Goal: Information Seeking & Learning: Understand process/instructions

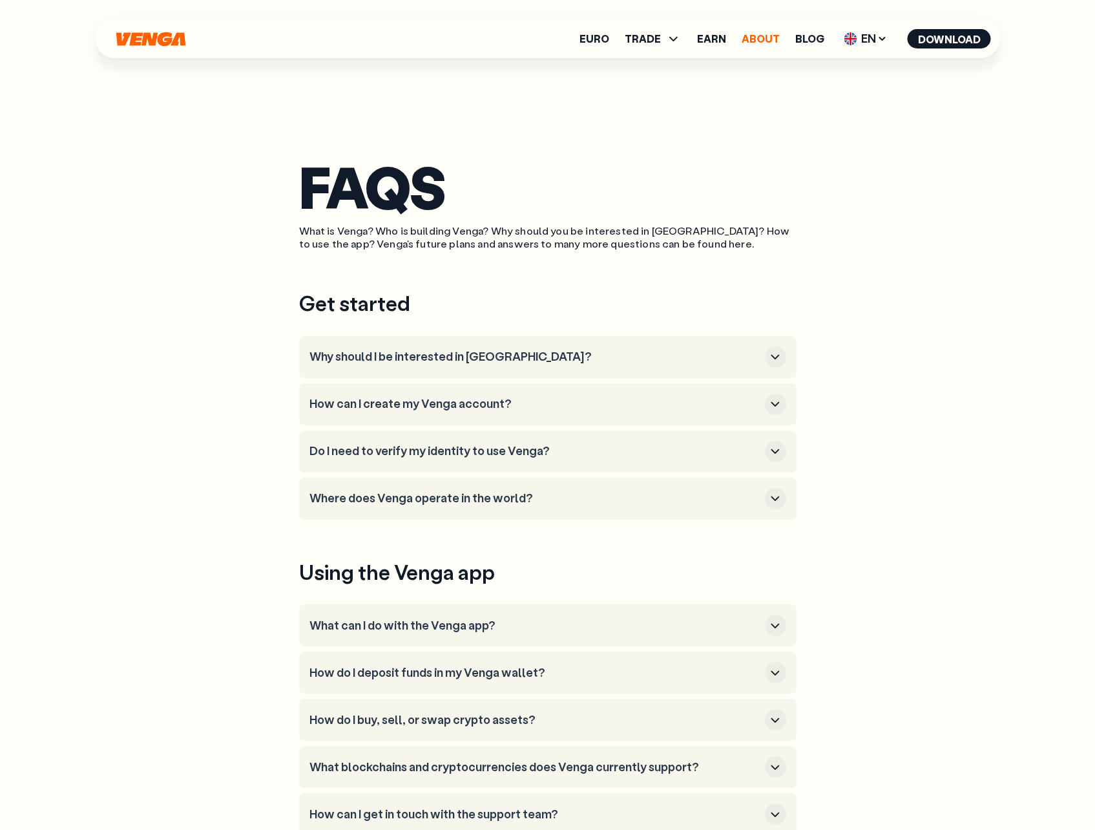
click at [760, 41] on link "About" at bounding box center [761, 39] width 38 height 10
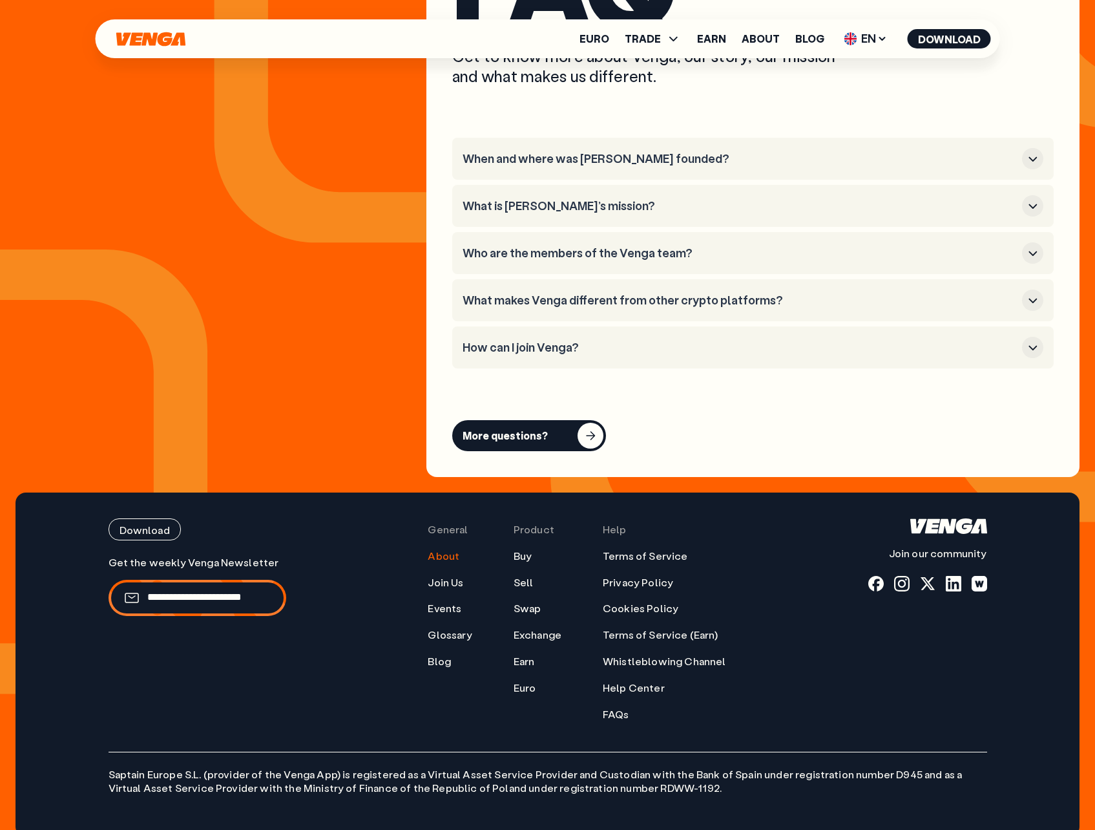
scroll to position [5192, 0]
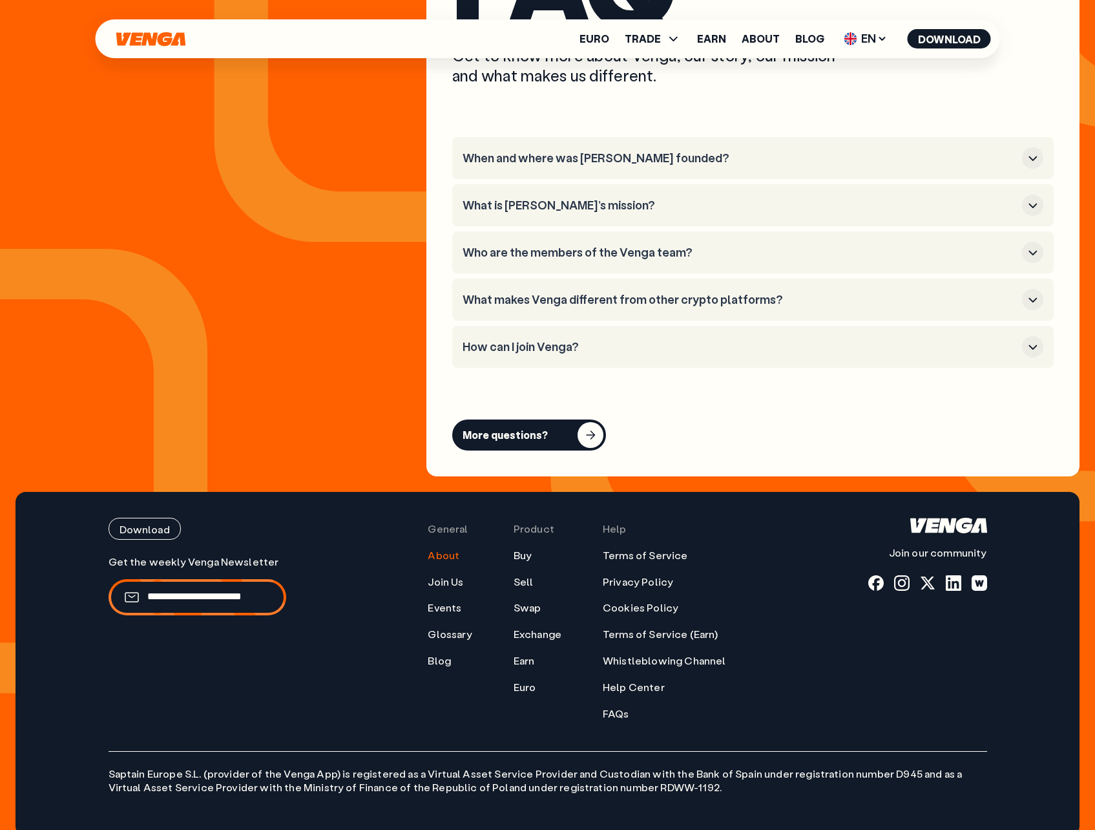
click at [459, 549] on ul "About Join Us Events Glossary Blog" at bounding box center [450, 608] width 44 height 119
click at [457, 549] on link "About" at bounding box center [444, 556] width 32 height 14
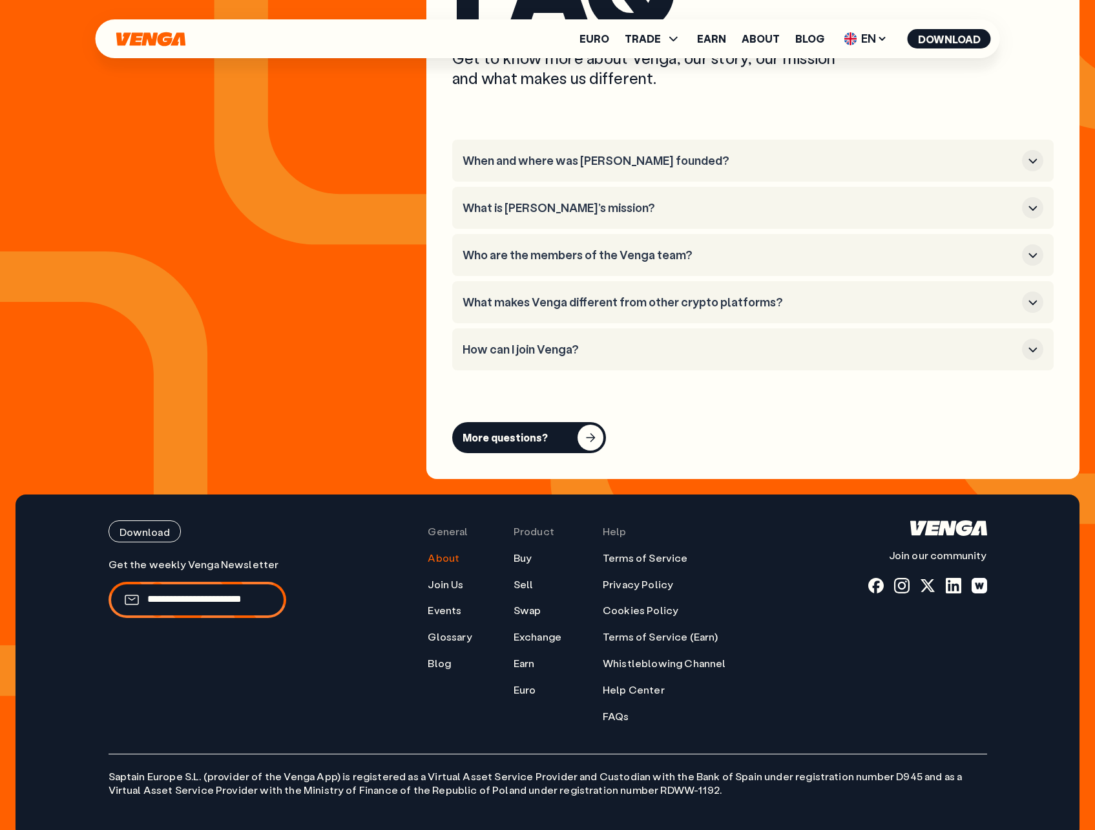
scroll to position [5191, 0]
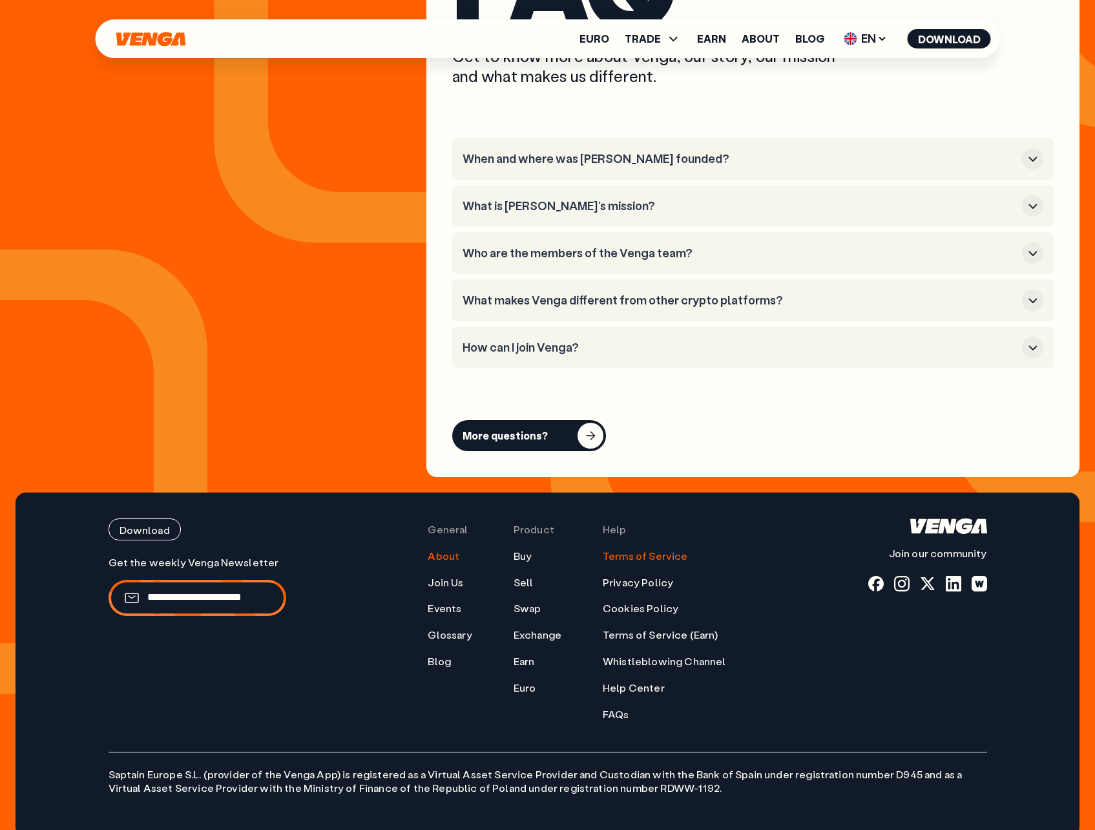
click at [654, 549] on link "Terms of Service" at bounding box center [645, 556] width 85 height 14
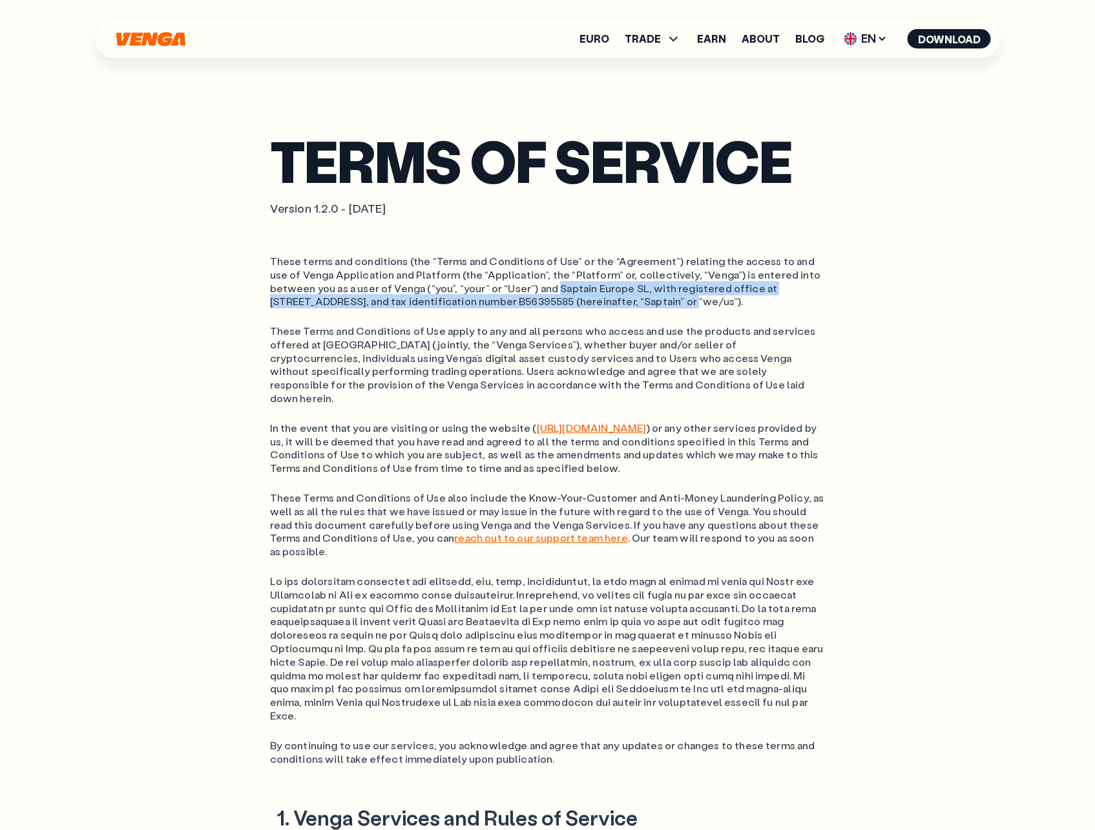
drag, startPoint x: 510, startPoint y: 287, endPoint x: 576, endPoint y: 300, distance: 67.9
click at [576, 300] on ol "These terms and conditions (the “Terms and Conditions of Use” or the “Agreement…" at bounding box center [548, 282] width 556 height 54
copy ol "Saptain Europe SL, with registered office at [STREET_ADDRESS], and tax identifi…"
